Goal: Book appointment/travel/reservation

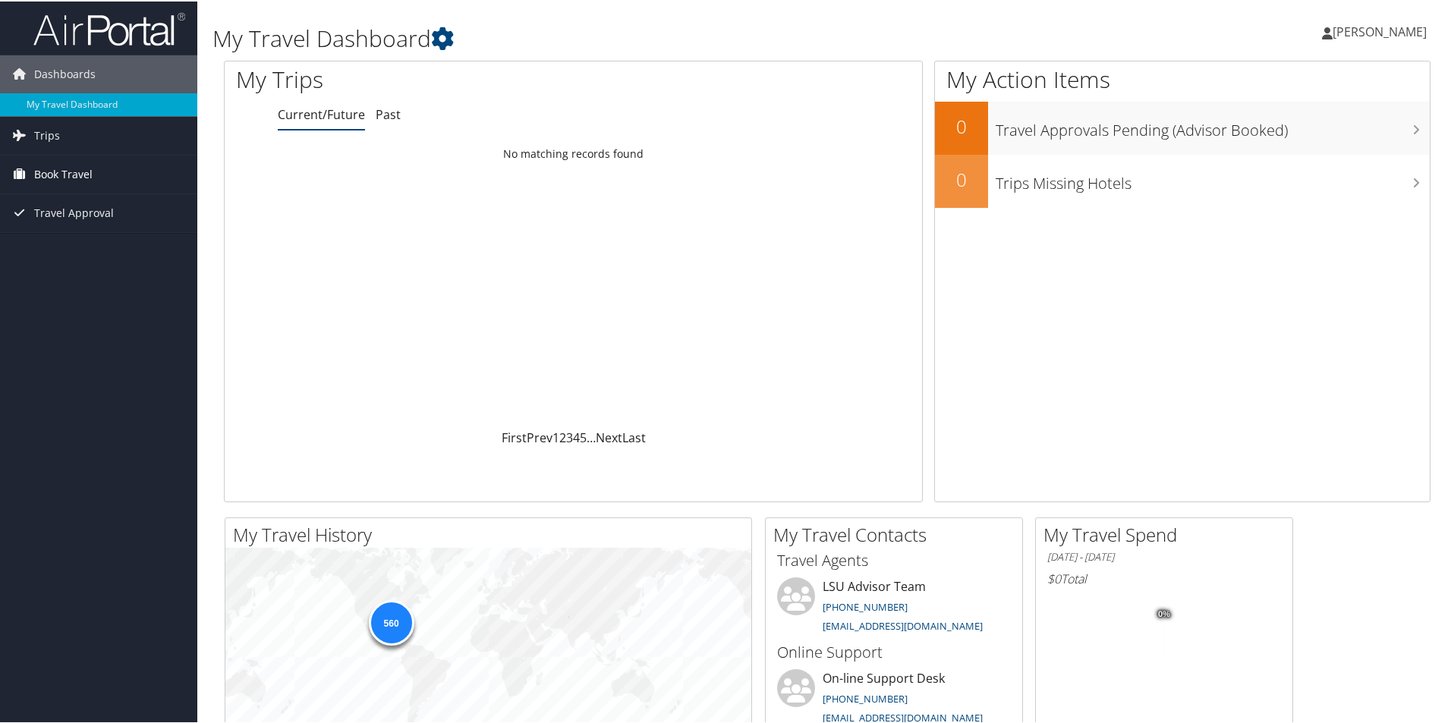
click at [67, 169] on span "Book Travel" at bounding box center [63, 173] width 58 height 38
click at [105, 225] on link "Book/Manage Online Trips" at bounding box center [98, 226] width 197 height 23
click at [67, 168] on span "Book Travel" at bounding box center [63, 173] width 58 height 38
click at [68, 230] on link "Book/Manage Online Trips" at bounding box center [98, 226] width 197 height 23
